Goal: Task Accomplishment & Management: Manage account settings

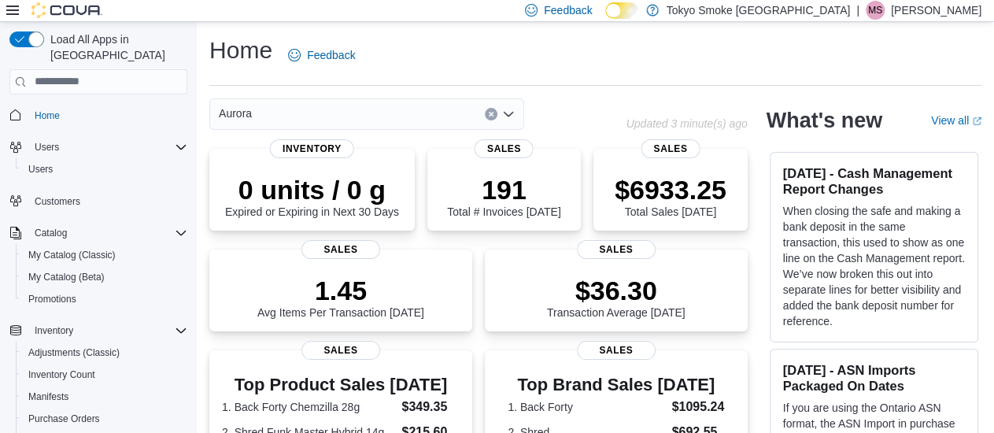
click at [663, 105] on div "Aurora Updated 3 minute(s) ago" at bounding box center [478, 113] width 538 height 31
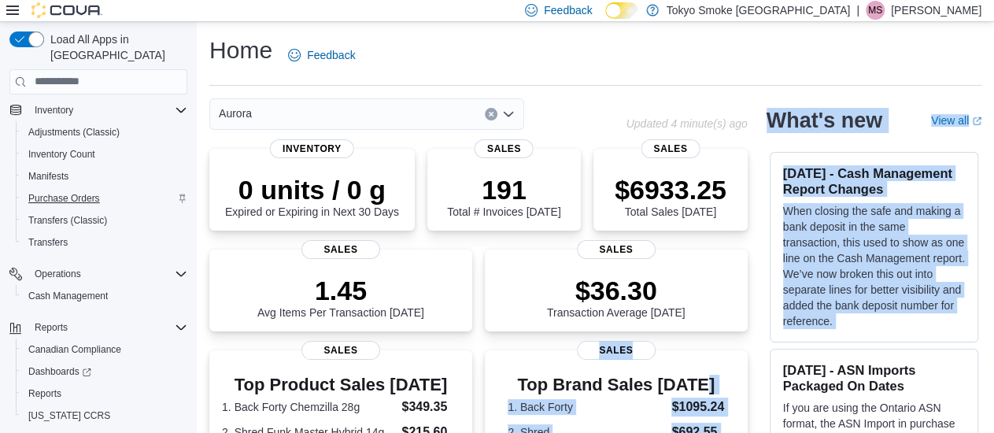
scroll to position [237, 0]
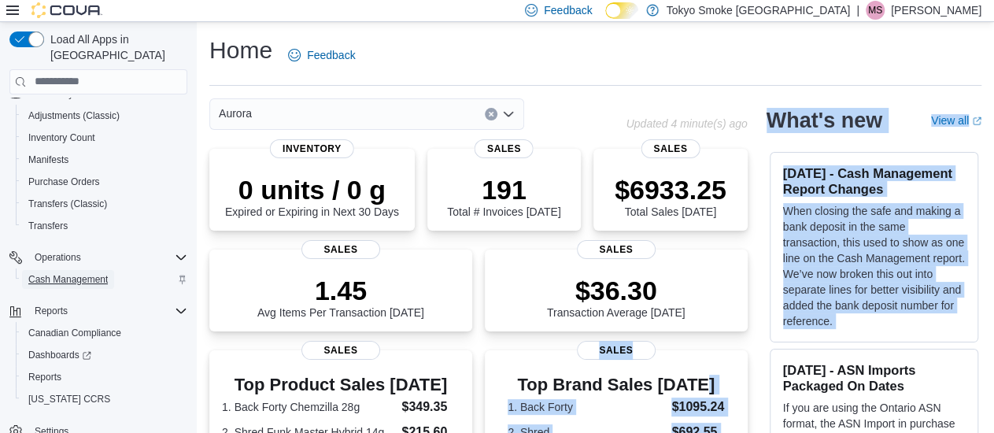
click at [79, 273] on span "Cash Management" at bounding box center [67, 279] width 79 height 13
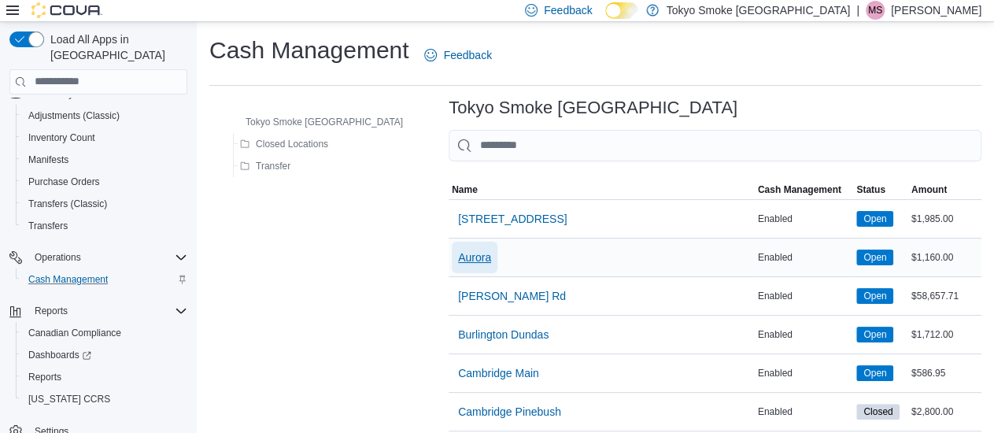
click at [458, 249] on span "Aurora" at bounding box center [474, 257] width 33 height 16
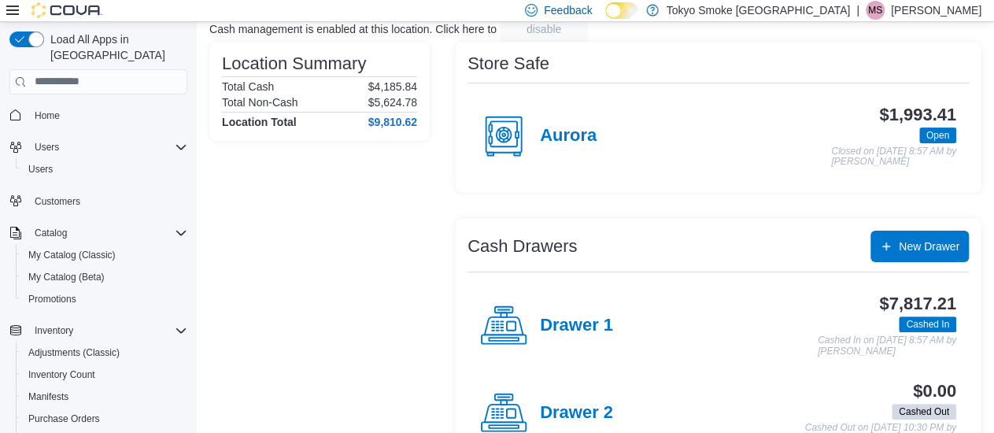
scroll to position [87, 0]
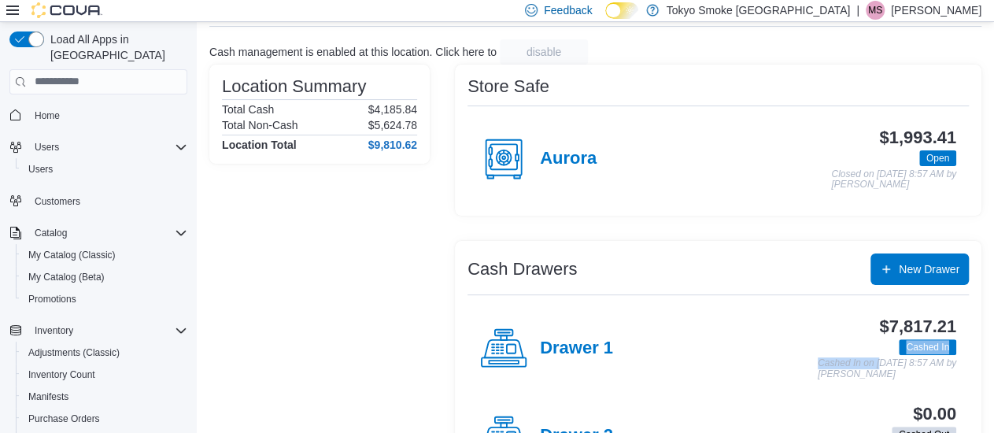
drag, startPoint x: 966, startPoint y: 320, endPoint x: 855, endPoint y: 328, distance: 112.1
click at [855, 328] on div "$7,817.21 Cashed In Cashed In on [DATE] 8:57 AM by [PERSON_NAME]" at bounding box center [784, 348] width 343 height 62
click at [793, 309] on div "Drawer 1 $7,817.21 Cashed In Cashed In on [DATE] 8:57 AM by [PERSON_NAME]" at bounding box center [717, 348] width 501 height 87
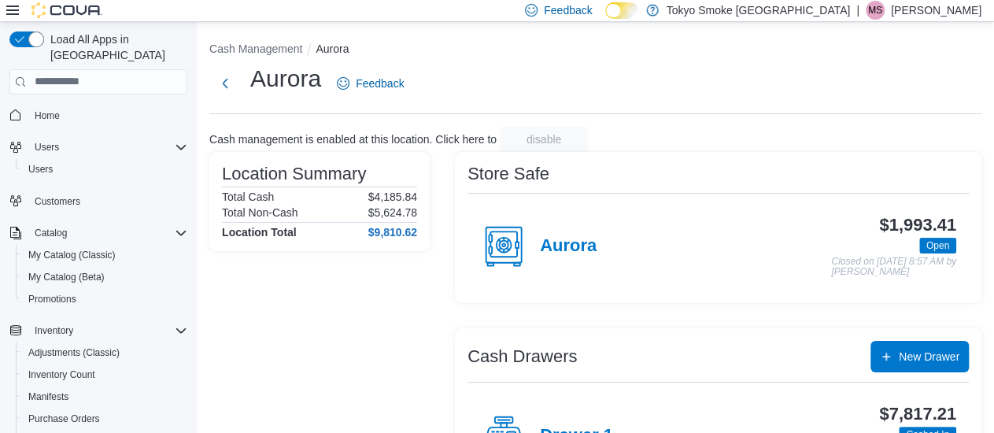
click at [682, 119] on div "Cash Management Aurora Aurora Feedback Cash management is enabled at this locat…" at bounding box center [595, 351] width 797 height 659
